Goal: Task Accomplishment & Management: Manage account settings

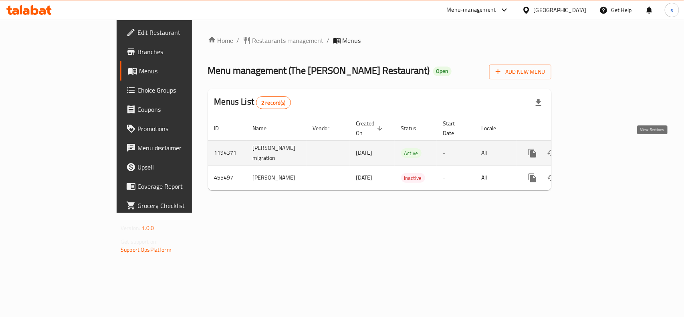
click at [595, 149] on icon "enhanced table" at bounding box center [590, 153] width 10 height 10
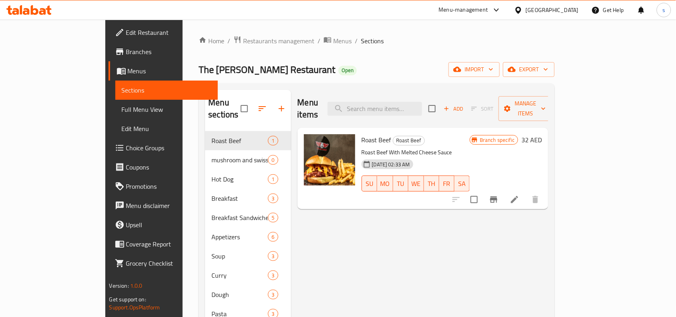
click at [331, 47] on div "Home / Restaurants management / Menus / Sections The Big Mama Restaurant Open i…" at bounding box center [377, 319] width 356 height 566
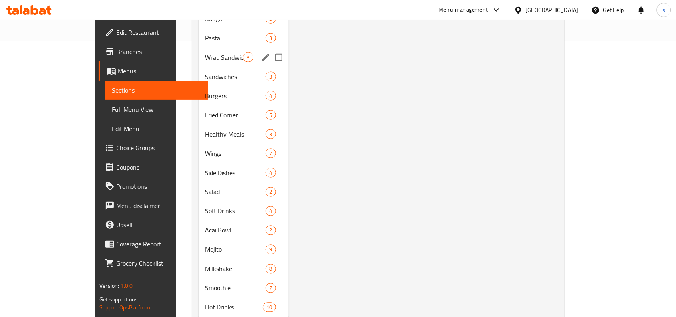
scroll to position [289, 0]
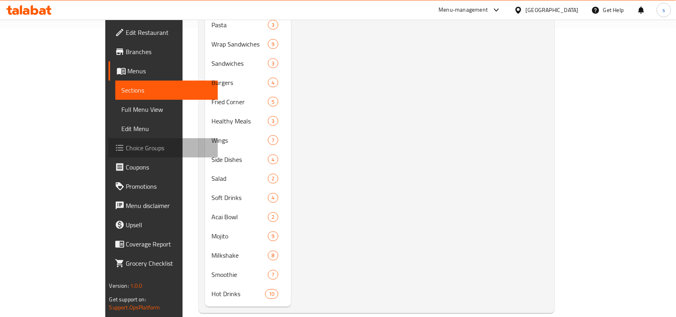
click at [126, 147] on span "Choice Groups" at bounding box center [169, 148] width 86 height 10
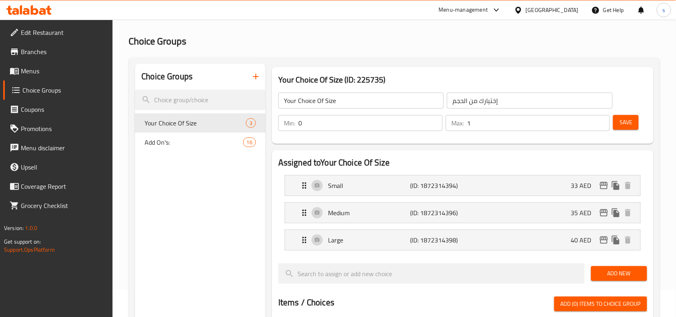
scroll to position [50, 0]
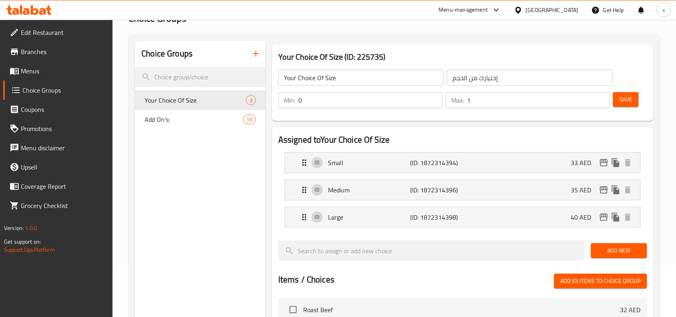
drag, startPoint x: 213, startPoint y: 171, endPoint x: 222, endPoint y: 167, distance: 9.3
click at [213, 171] on div "Choice Groups Your Choice Of Size 3 Add On's: 16" at bounding box center [200, 296] width 131 height 510
click at [274, 219] on div "Assigned to Your Choice Of Size Small (ID: 1872314394) 33 AED Name (En) Small N…" at bounding box center [463, 309] width 382 height 364
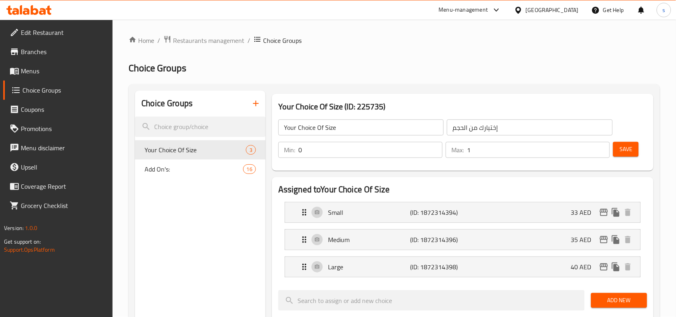
scroll to position [0, 0]
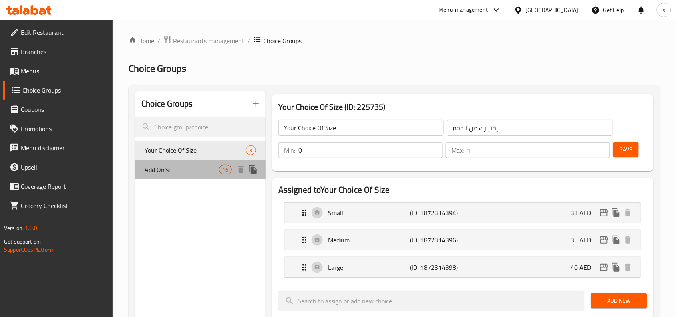
click at [168, 169] on span "Add On's:" at bounding box center [182, 170] width 74 height 10
type input "Add On's:"
type input "الإضافات:"
type input "0"
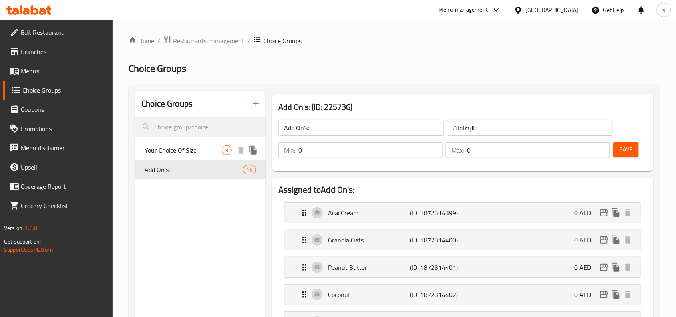
click at [158, 151] on span "Your Choice Of Size" at bounding box center [183, 150] width 77 height 10
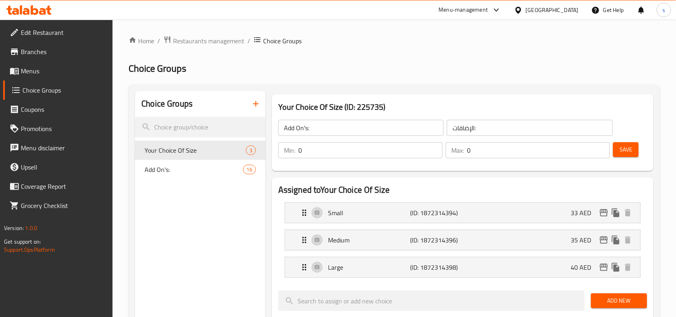
type input "Your Choice Of Size"
type input "إختيارك من الحجم"
type input "1"
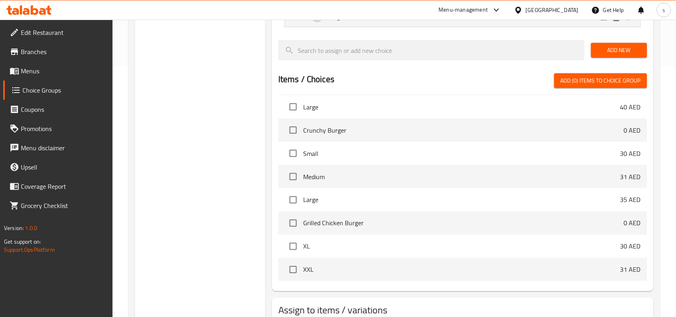
scroll to position [1102, 0]
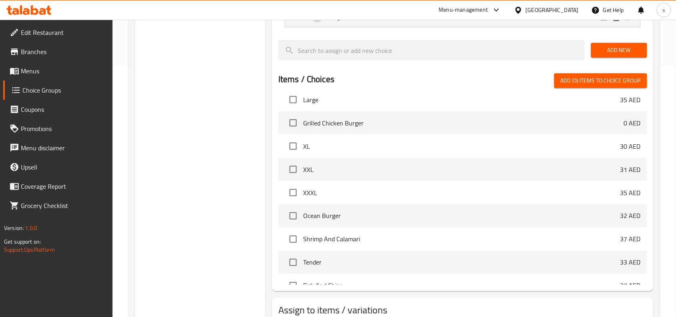
click at [36, 50] on span "Branches" at bounding box center [64, 52] width 86 height 10
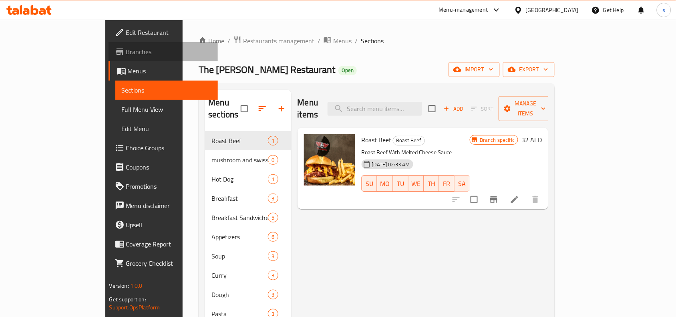
click at [126, 47] on span "Branches" at bounding box center [169, 52] width 86 height 10
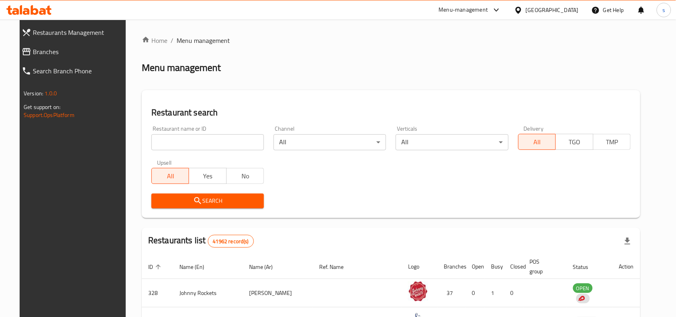
click at [45, 50] on span "Branches" at bounding box center [79, 52] width 93 height 10
click at [468, 6] on div "Menu-management" at bounding box center [463, 10] width 49 height 10
click at [418, 87] on div "Restaurant-Management" at bounding box center [420, 89] width 63 height 9
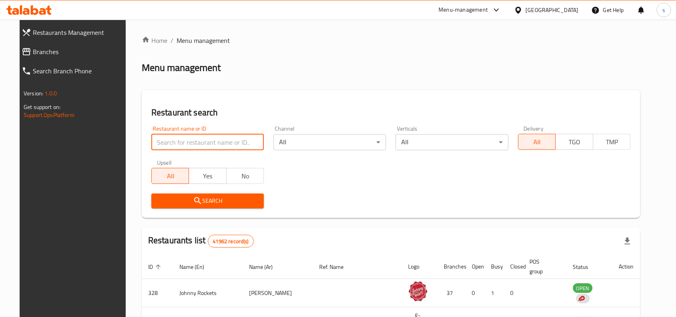
click at [198, 143] on input "search" at bounding box center [207, 142] width 113 height 16
paste input "756803"
type input "756803"
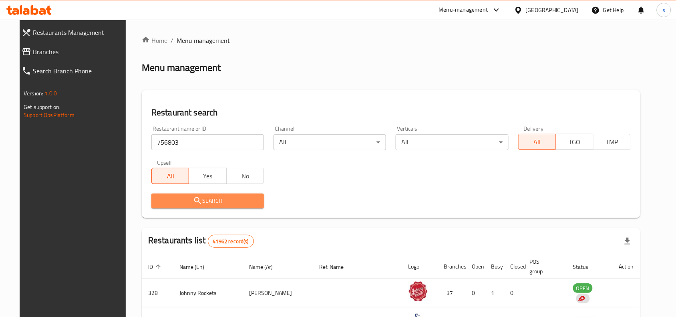
click at [234, 201] on span "Search" at bounding box center [208, 201] width 100 height 10
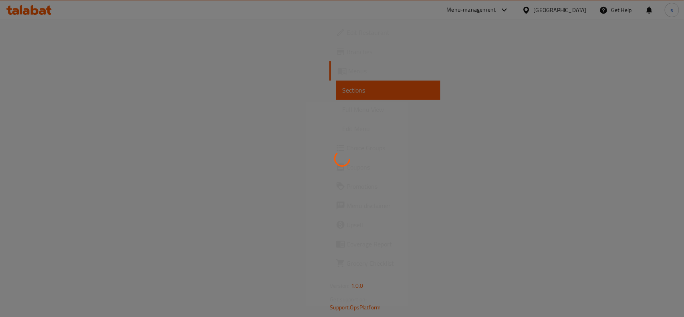
click at [30, 50] on div at bounding box center [342, 158] width 684 height 317
click at [23, 51] on div at bounding box center [342, 158] width 684 height 317
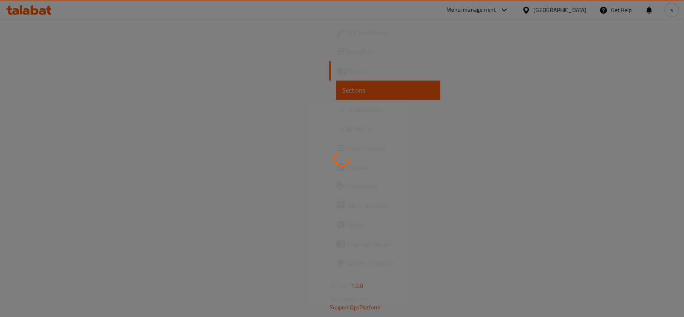
click at [23, 51] on div at bounding box center [342, 158] width 684 height 317
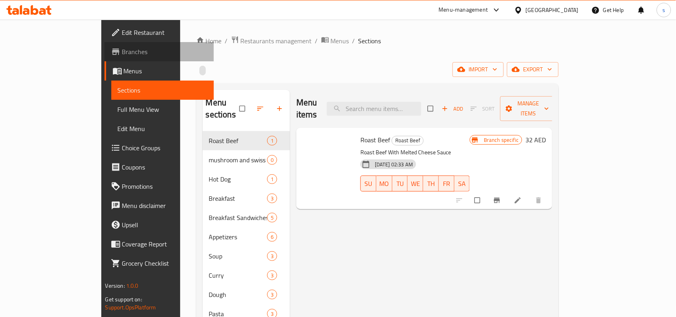
drag, startPoint x: 23, startPoint y: 51, endPoint x: 214, endPoint y: 1, distance: 196.9
click at [122, 49] on span "Branches" at bounding box center [165, 52] width 86 height 10
